Goal: Information Seeking & Learning: Find specific fact

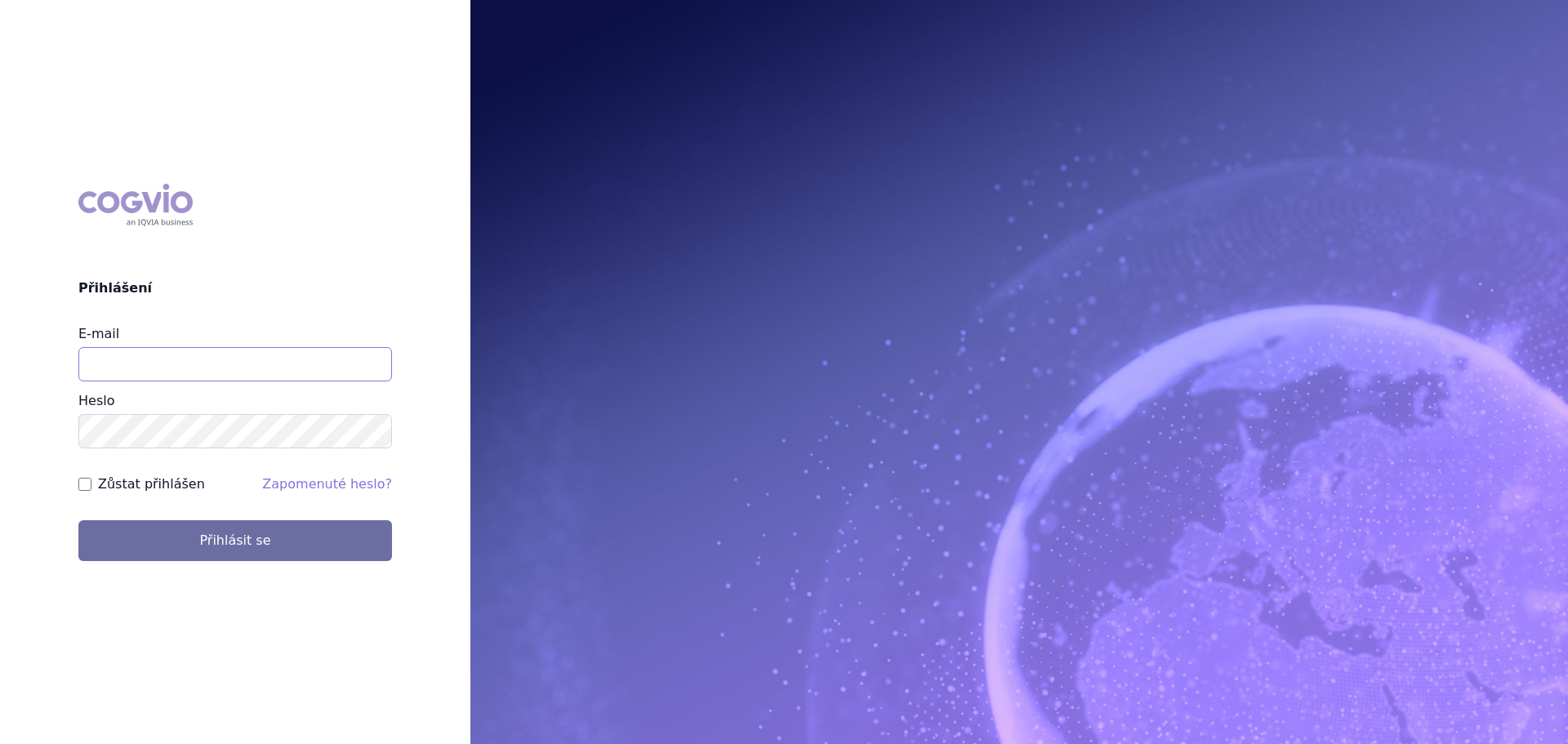
click at [186, 357] on input "E-mail" at bounding box center [235, 364] width 313 height 35
type input "veronika.damborska@vzp.cz"
click at [79, 521] on button "Přihlásit se" at bounding box center [235, 541] width 313 height 41
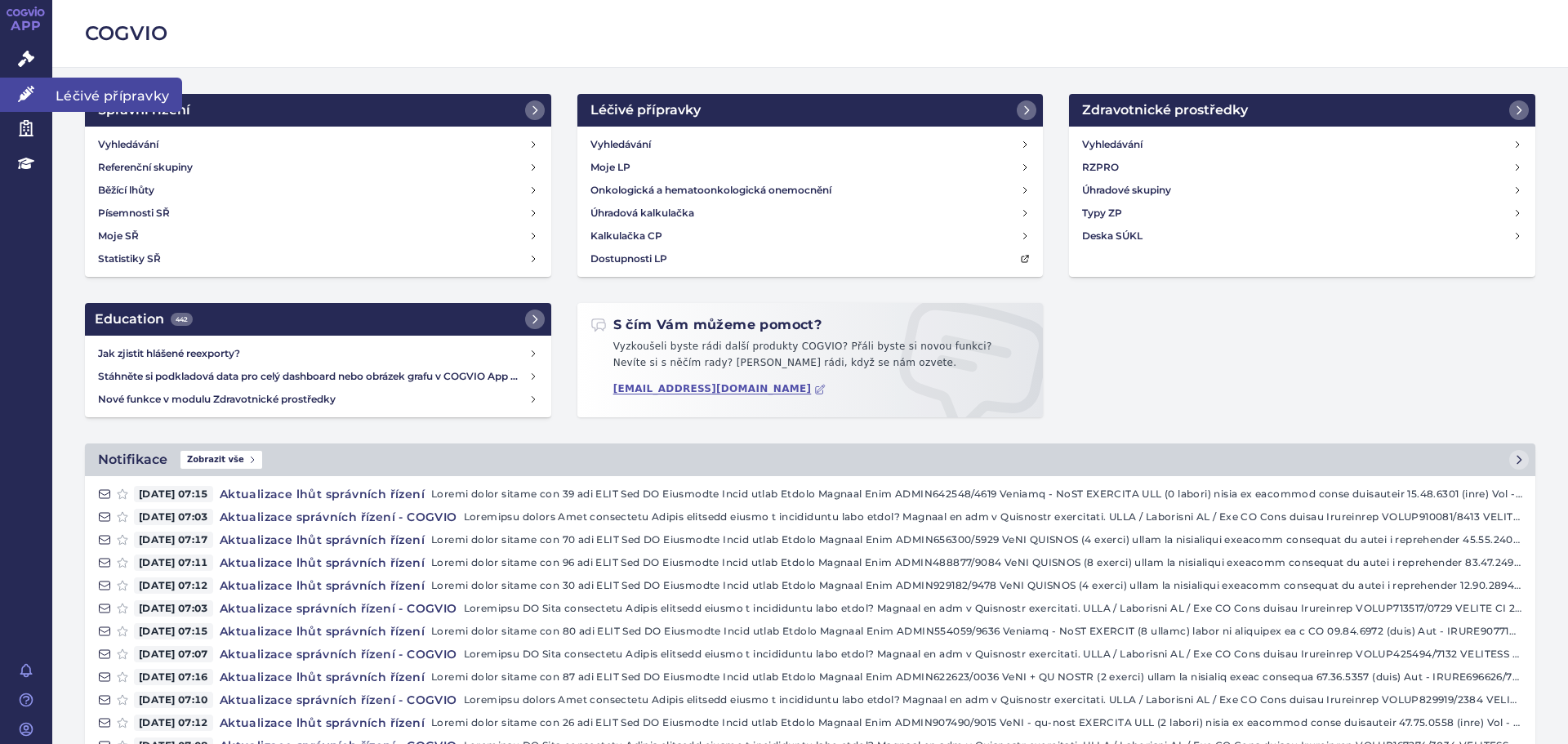
click at [36, 97] on link "Léčivé přípravky" at bounding box center [26, 94] width 52 height 35
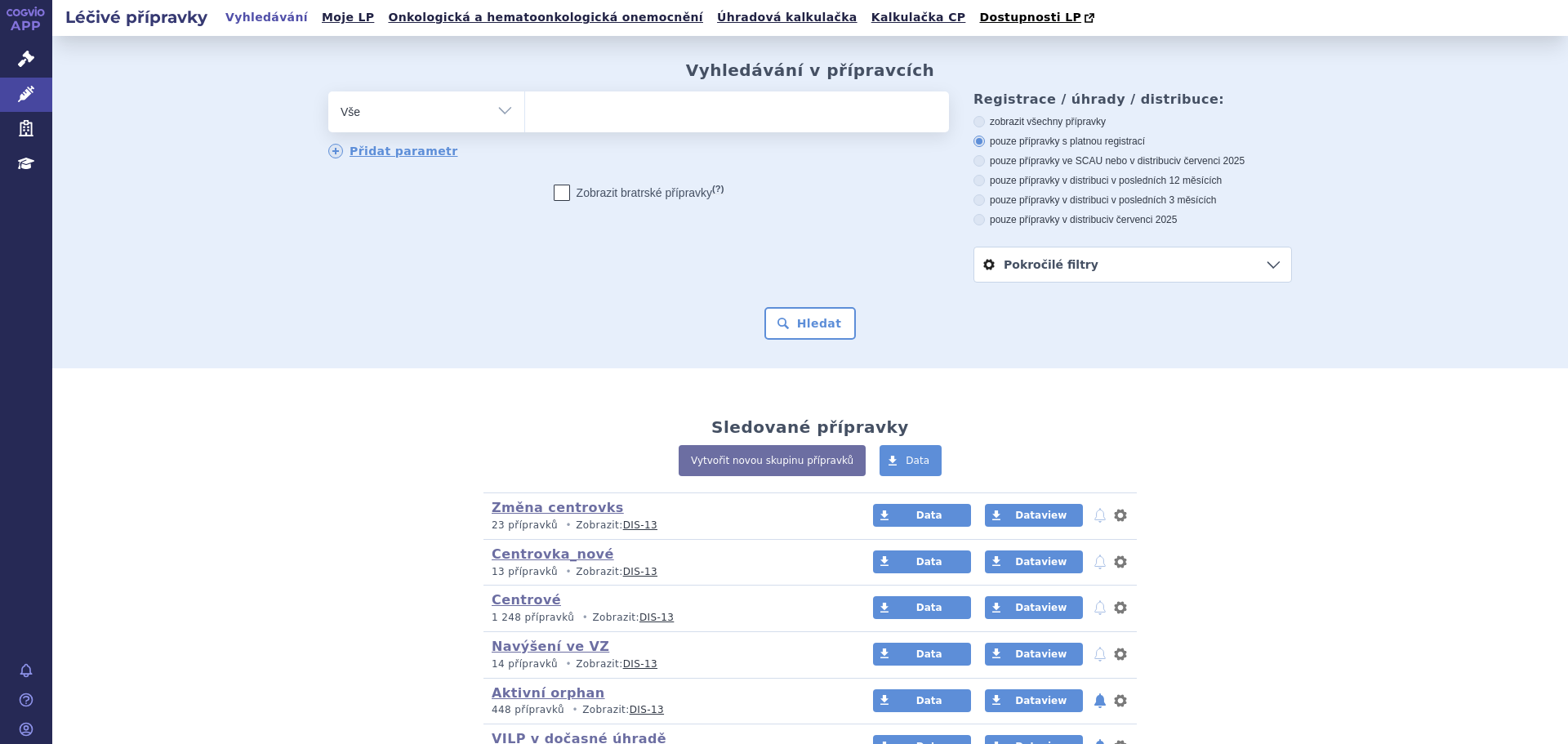
click at [605, 106] on ul at bounding box center [737, 108] width 424 height 35
click at [525, 106] on select at bounding box center [525, 111] width 1 height 41
type input "ba"
type input "bave"
type input "baven"
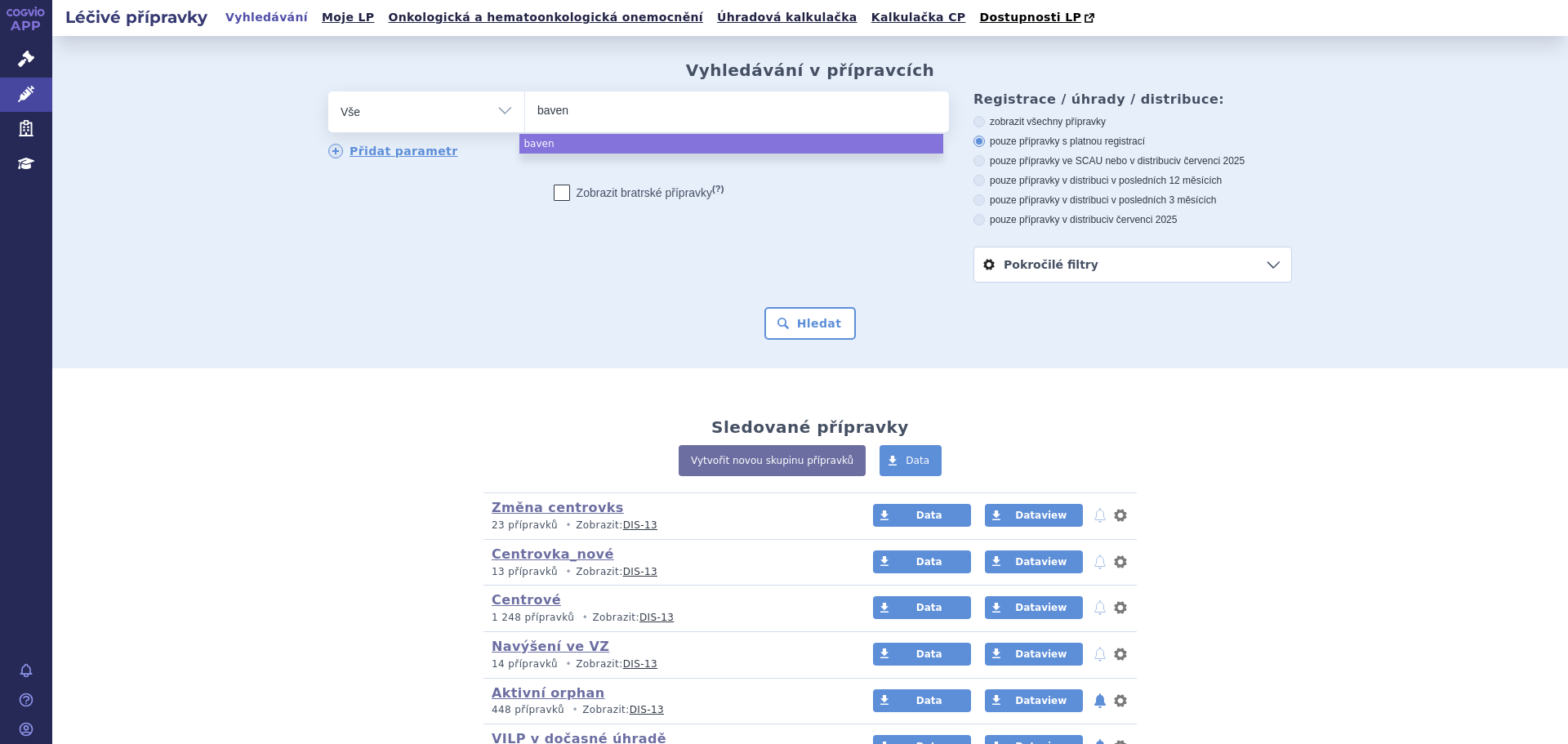
type input "bavenc"
type input "bavencio"
drag, startPoint x: 607, startPoint y: 124, endPoint x: 482, endPoint y: 121, distance: 125.0
click at [482, 121] on div "odstranit Vše Přípravek/SUKL kód MAH VPOIS ATC/Aktivní látka" at bounding box center [639, 112] width 621 height 41
drag, startPoint x: 620, startPoint y: 100, endPoint x: 501, endPoint y: 108, distance: 119.3
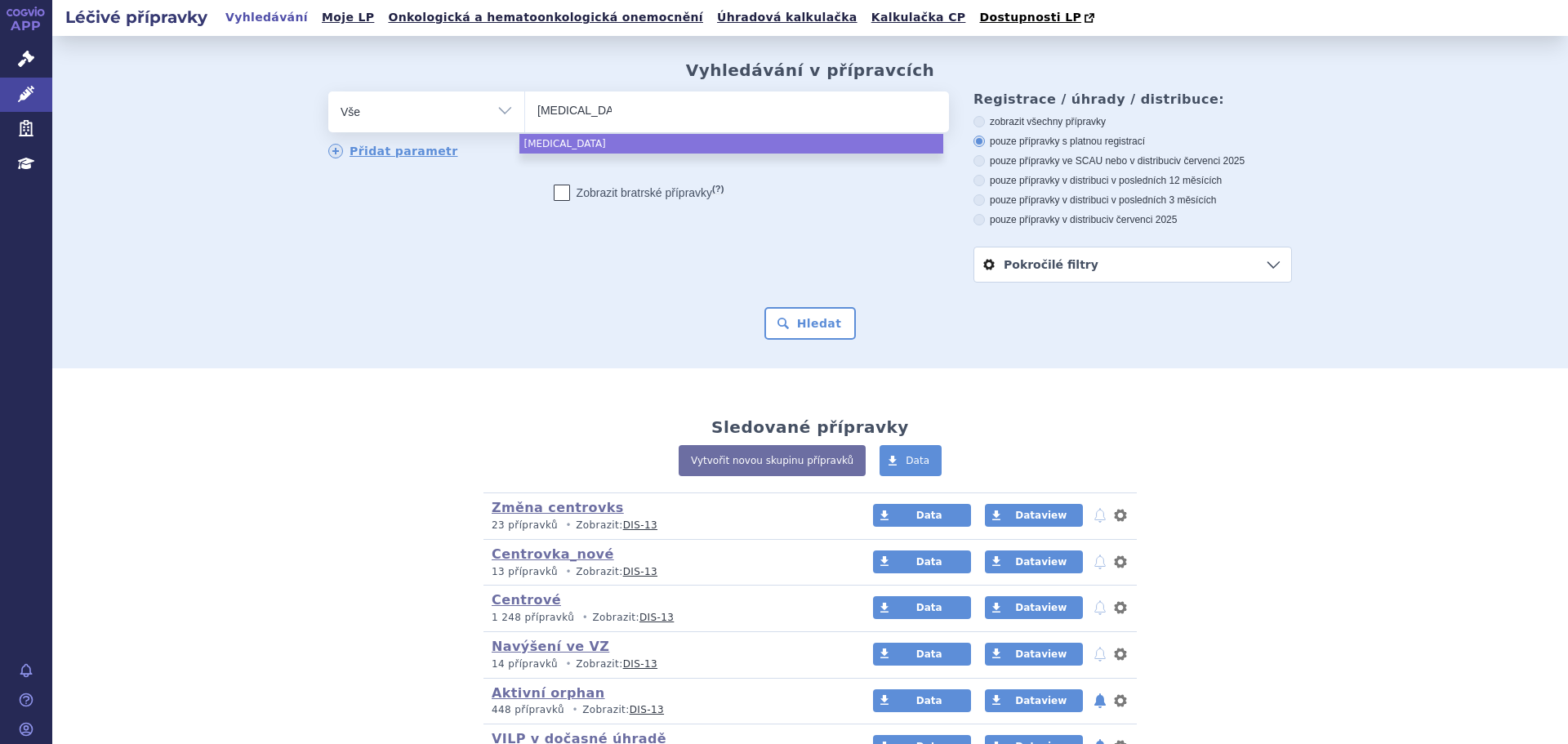
click at [501, 107] on div "odstranit Vše Přípravek/SUKL kód MAH VPOIS ATC/Aktivní látka" at bounding box center [639, 112] width 621 height 41
click at [670, 113] on ul "bavencio" at bounding box center [737, 108] width 424 height 35
click at [525, 113] on select "bavencio" at bounding box center [525, 111] width 1 height 41
select select "bavencio"
click at [642, 107] on span "×" at bounding box center [647, 109] width 9 height 9
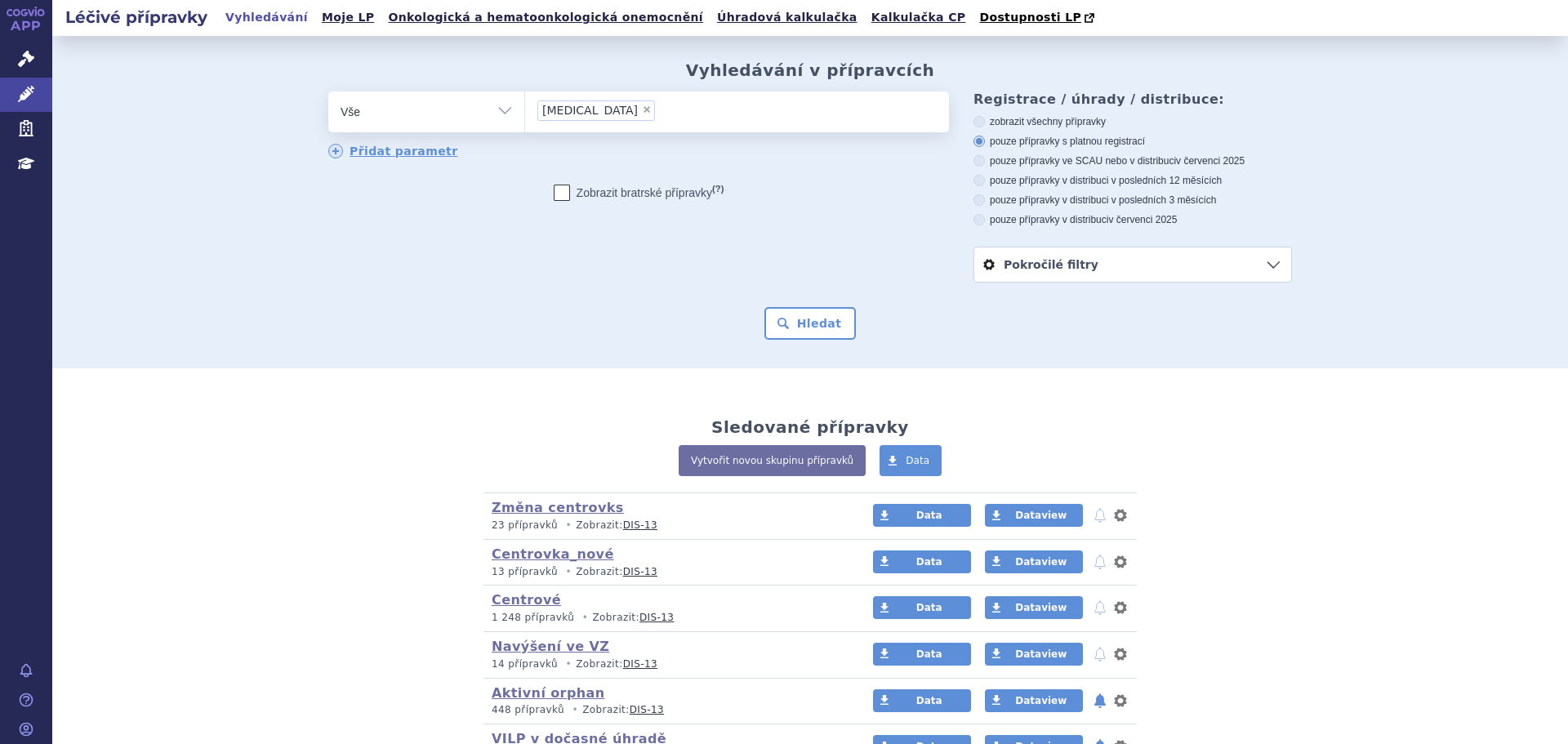
click at [525, 107] on select "bavencio" at bounding box center [525, 111] width 1 height 41
select select
click at [682, 111] on ul at bounding box center [737, 108] width 424 height 35
click at [525, 111] on select "bavencio" at bounding box center [525, 111] width 1 height 41
type input "ba"
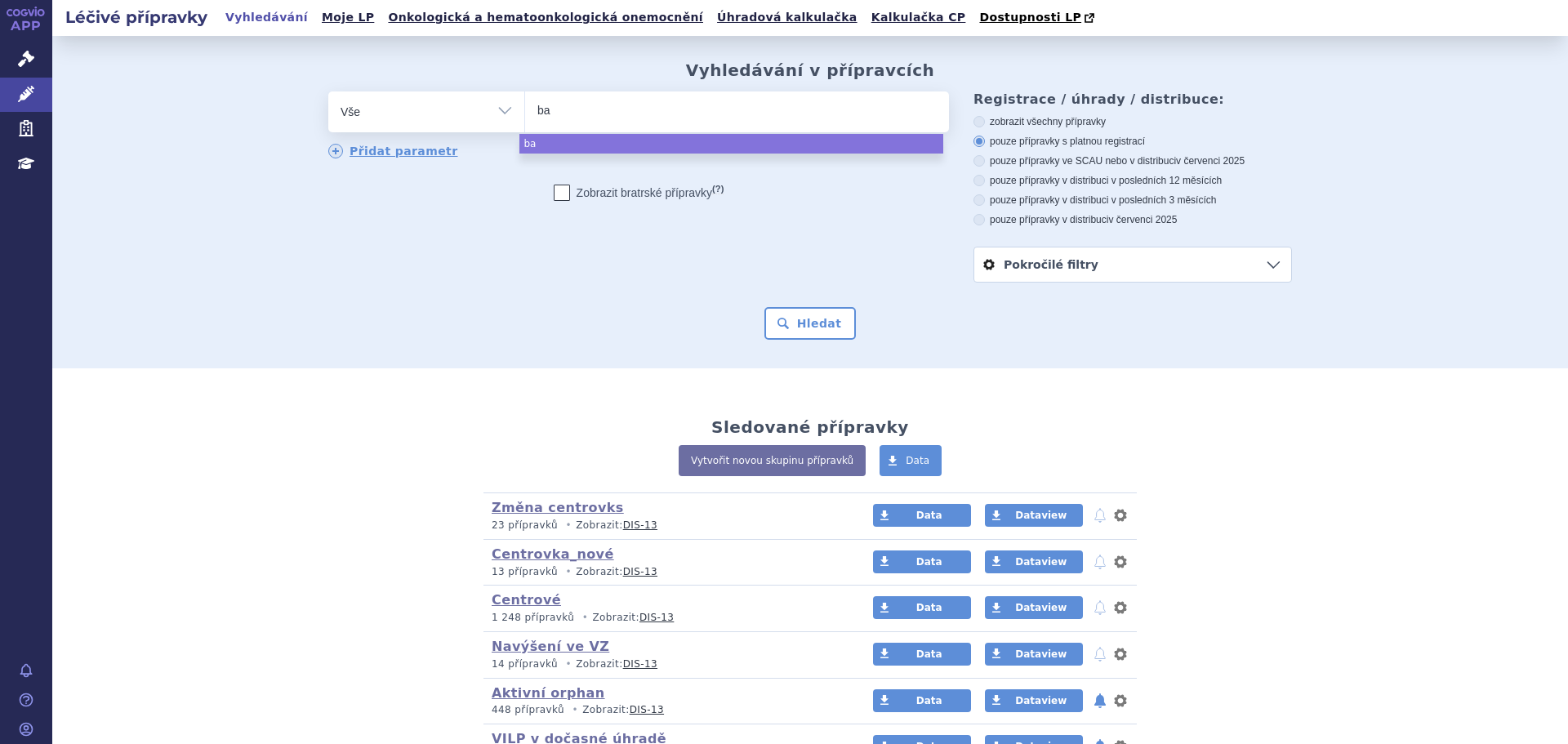
type input "bav"
type input "bave"
type input "baven"
type input "bavenci"
type input "bavencio"
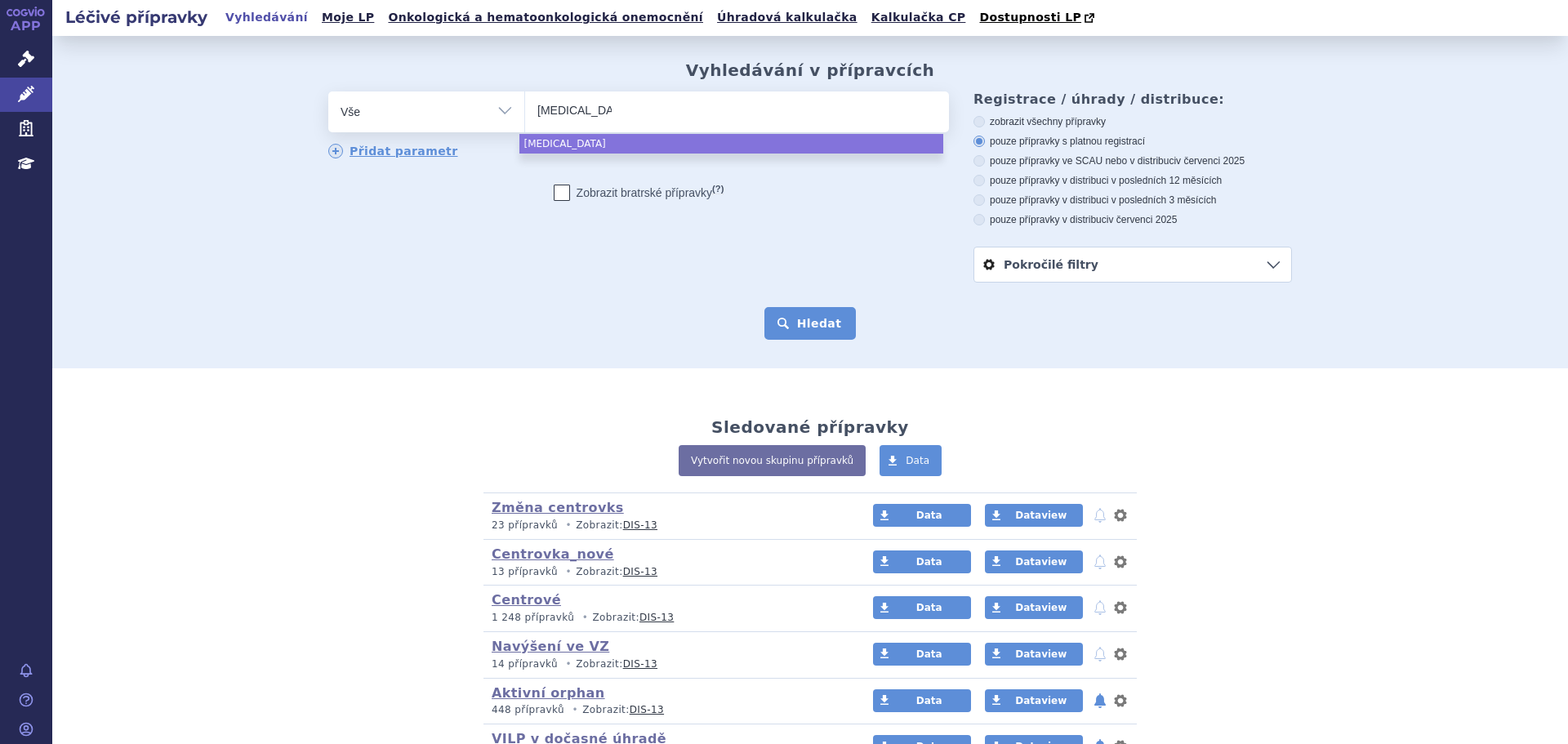
select select "bavencio"
click at [792, 323] on button "Hledat" at bounding box center [811, 322] width 93 height 33
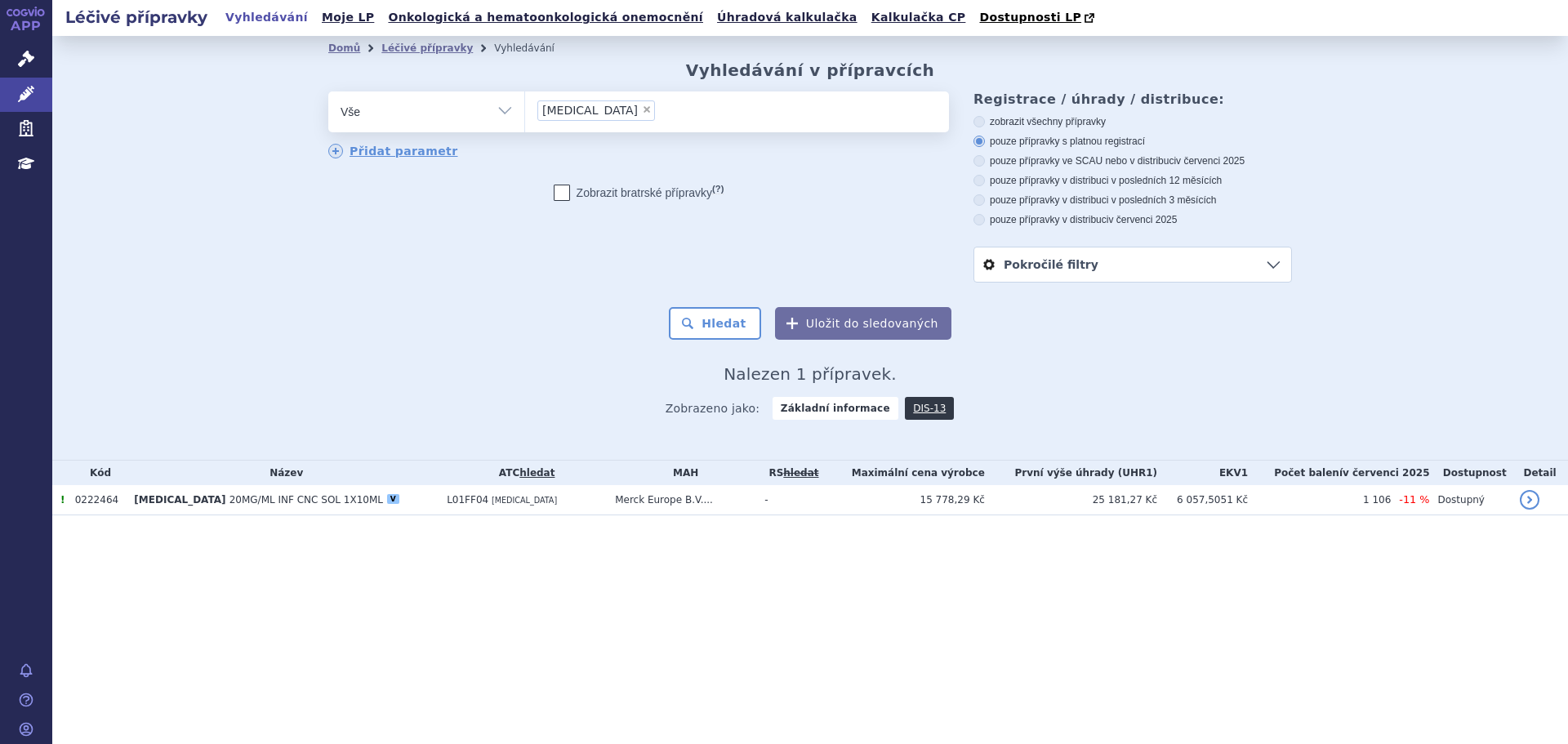
click at [596, 116] on li "× bavencio" at bounding box center [597, 110] width 118 height 21
click at [525, 116] on select "bavencio" at bounding box center [525, 111] width 1 height 41
click at [642, 114] on span "×" at bounding box center [647, 109] width 9 height 9
click at [525, 114] on select "bavencio" at bounding box center [525, 111] width 1 height 41
select select
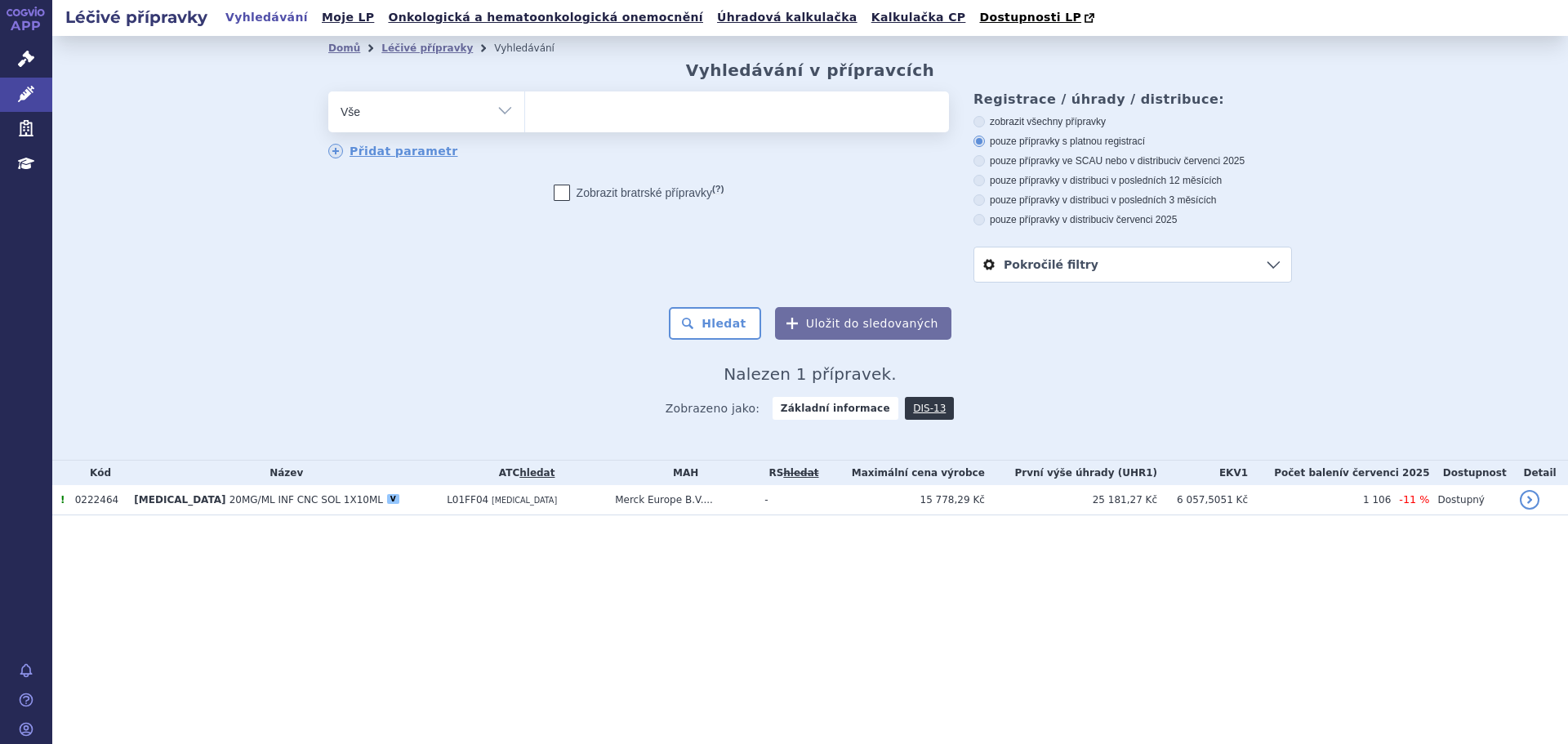
type input "0209483"
select select "0209483"
click at [711, 311] on button "Hledat" at bounding box center [715, 322] width 93 height 33
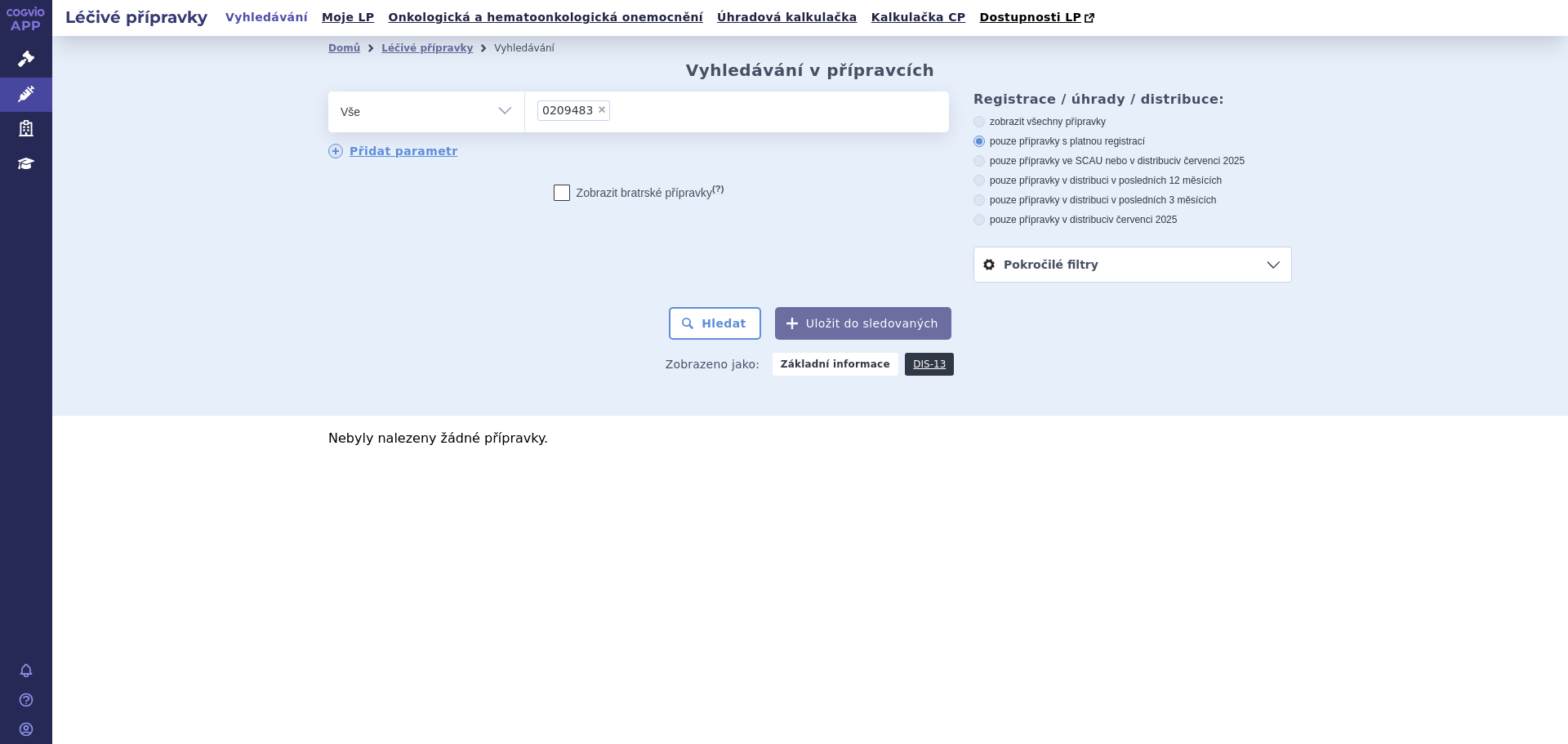
click at [1010, 123] on label "zobrazit všechny přípravky" at bounding box center [1132, 122] width 319 height 13
click at [985, 123] on input "zobrazit všechny přípravky" at bounding box center [980, 123] width 10 height 10
radio input "true"
click at [730, 329] on button "Hledat" at bounding box center [715, 322] width 93 height 33
